Goal: Task Accomplishment & Management: Manage account settings

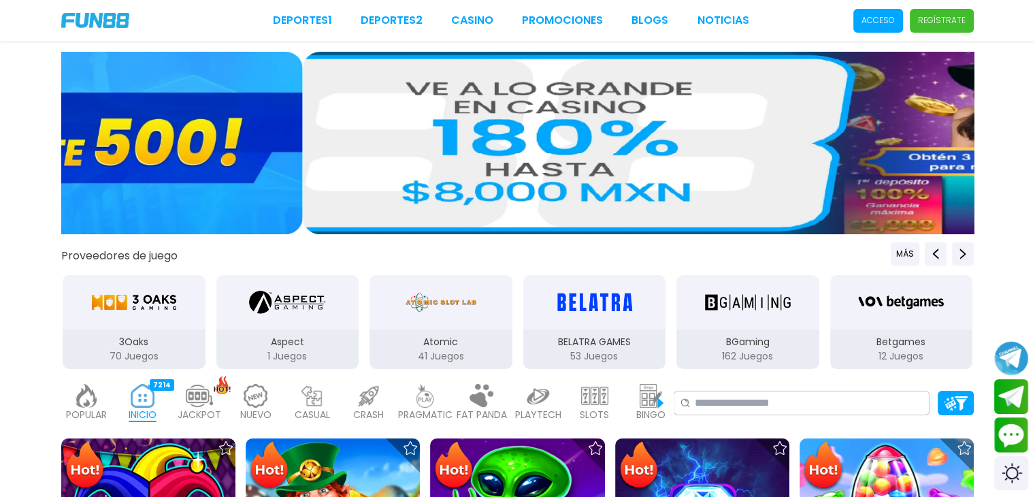
click at [871, 19] on p "Acceso" at bounding box center [877, 20] width 33 height 12
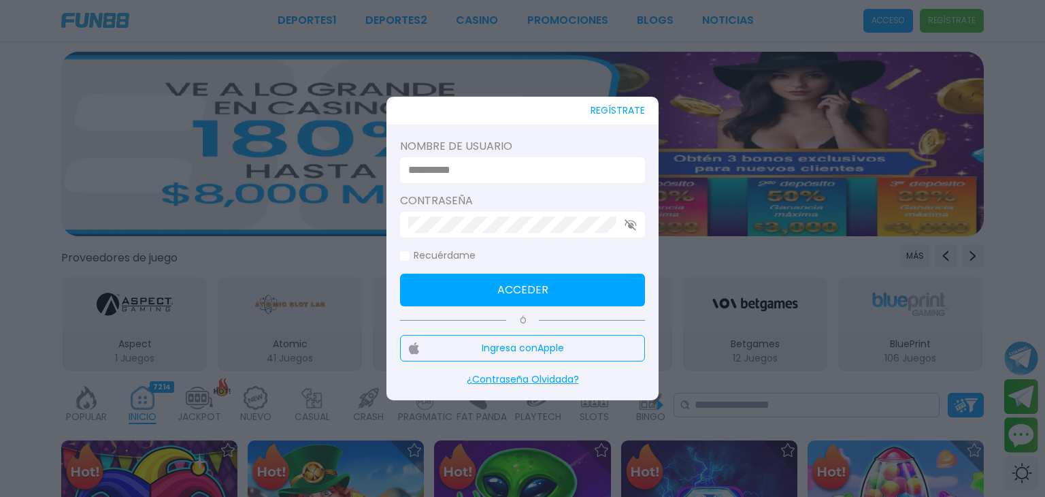
click at [429, 173] on input at bounding box center [518, 170] width 220 height 16
type input "**********"
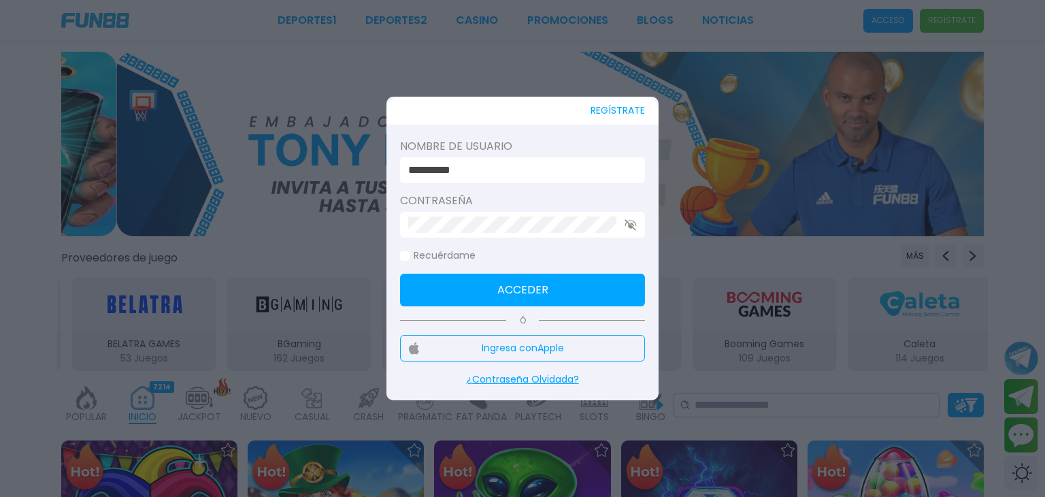
click at [541, 233] on div at bounding box center [522, 225] width 245 height 26
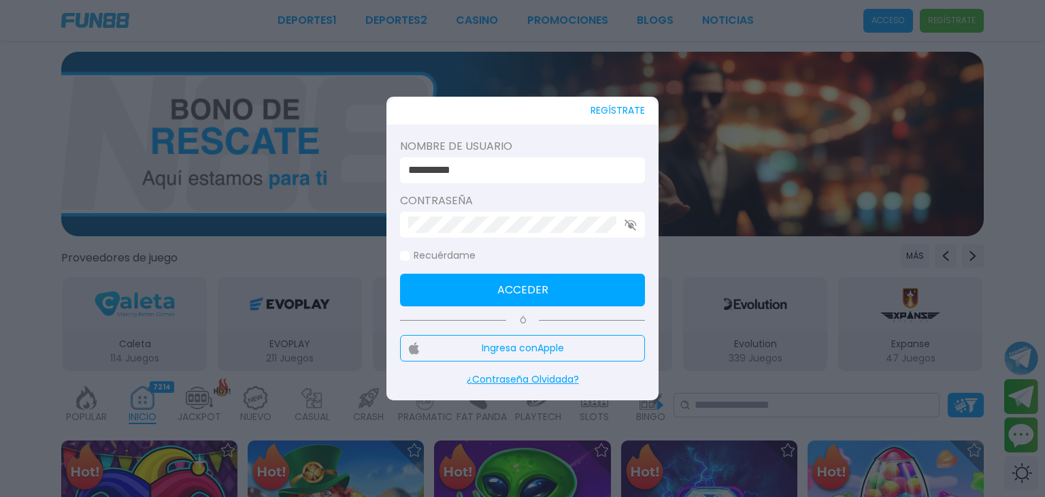
click button "Acceder" at bounding box center [522, 289] width 245 height 33
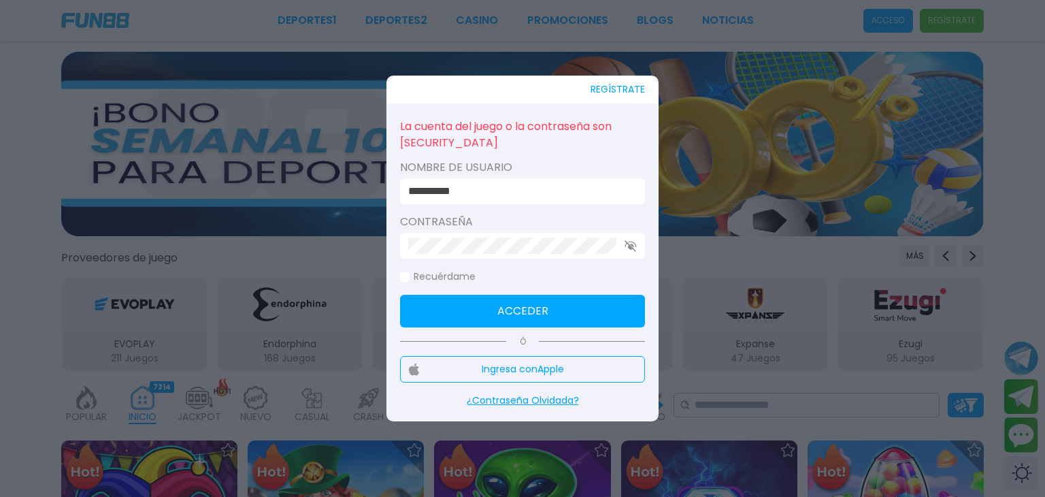
click at [629, 244] on use "button" at bounding box center [630, 246] width 12 height 12
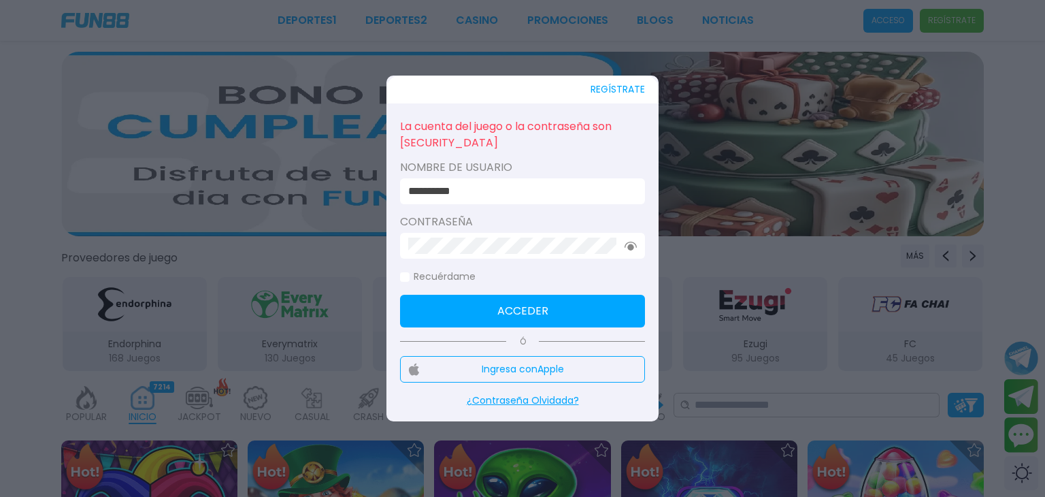
click button "Acceder" at bounding box center [522, 311] width 245 height 33
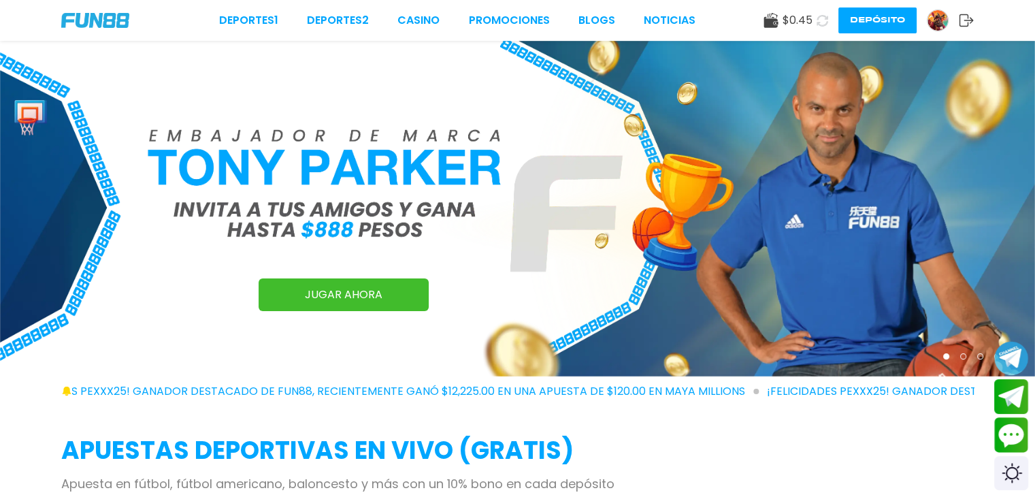
click at [821, 20] on icon at bounding box center [822, 21] width 12 height 12
